Goal: Information Seeking & Learning: Learn about a topic

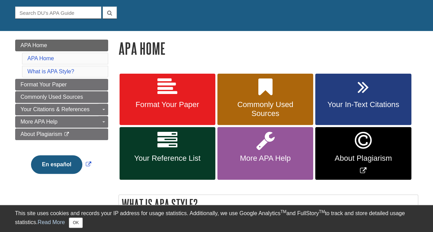
scroll to position [67, 0]
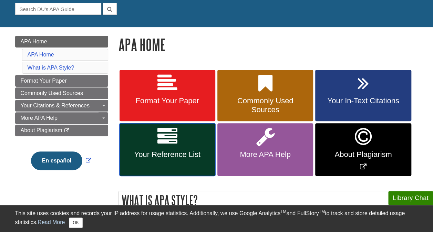
click at [164, 145] on icon at bounding box center [167, 137] width 20 height 20
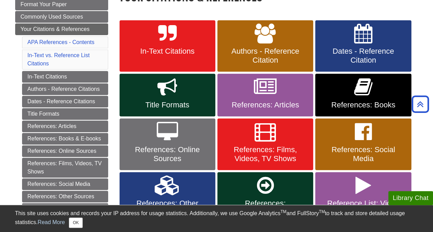
scroll to position [119, 0]
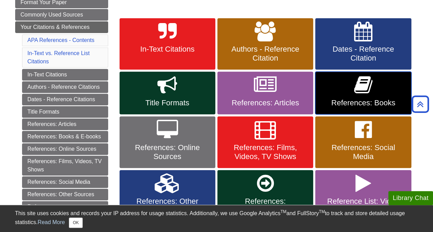
click at [329, 99] on span "References: Books" at bounding box center [362, 103] width 85 height 9
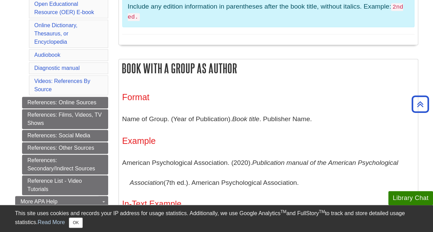
scroll to position [304, 0]
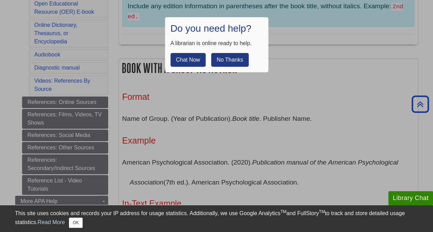
click at [198, 119] on div at bounding box center [216, 116] width 433 height 232
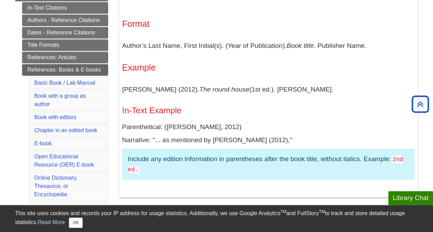
scroll to position [151, 0]
